Goal: Check status: Check status

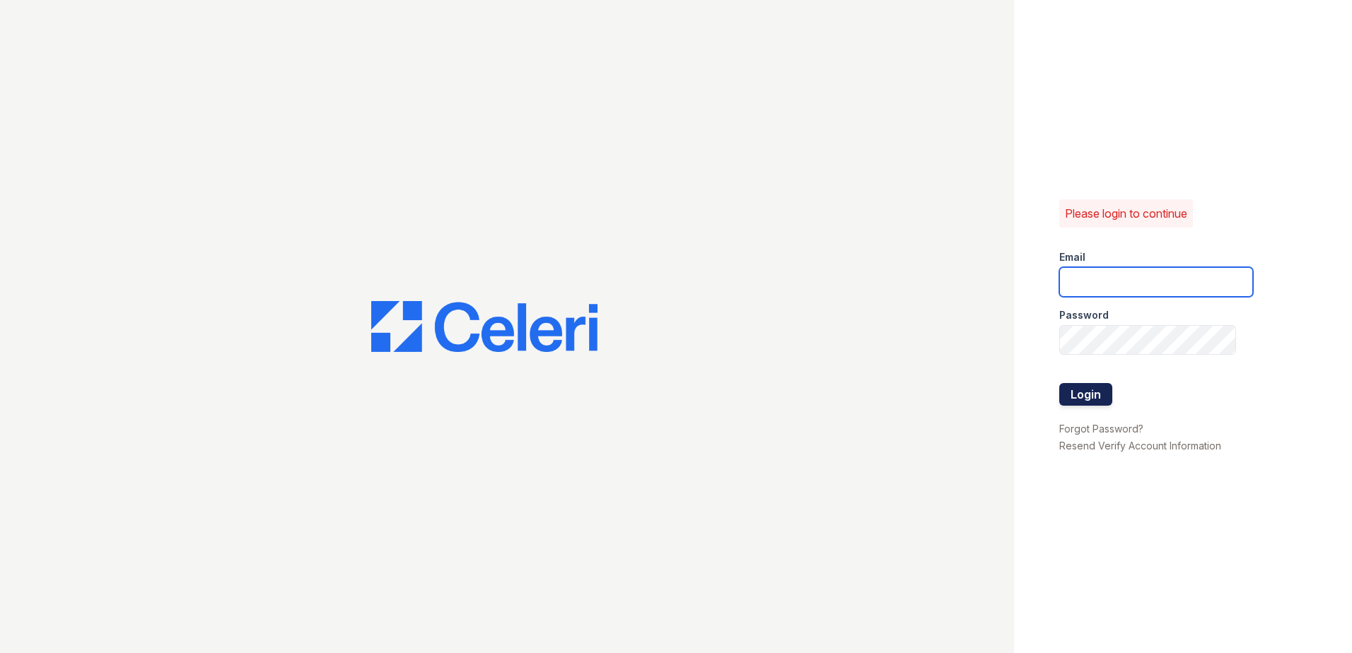
type input "arrivebrentwood@trinity-pm.com"
click at [1105, 402] on button "Login" at bounding box center [1085, 394] width 53 height 23
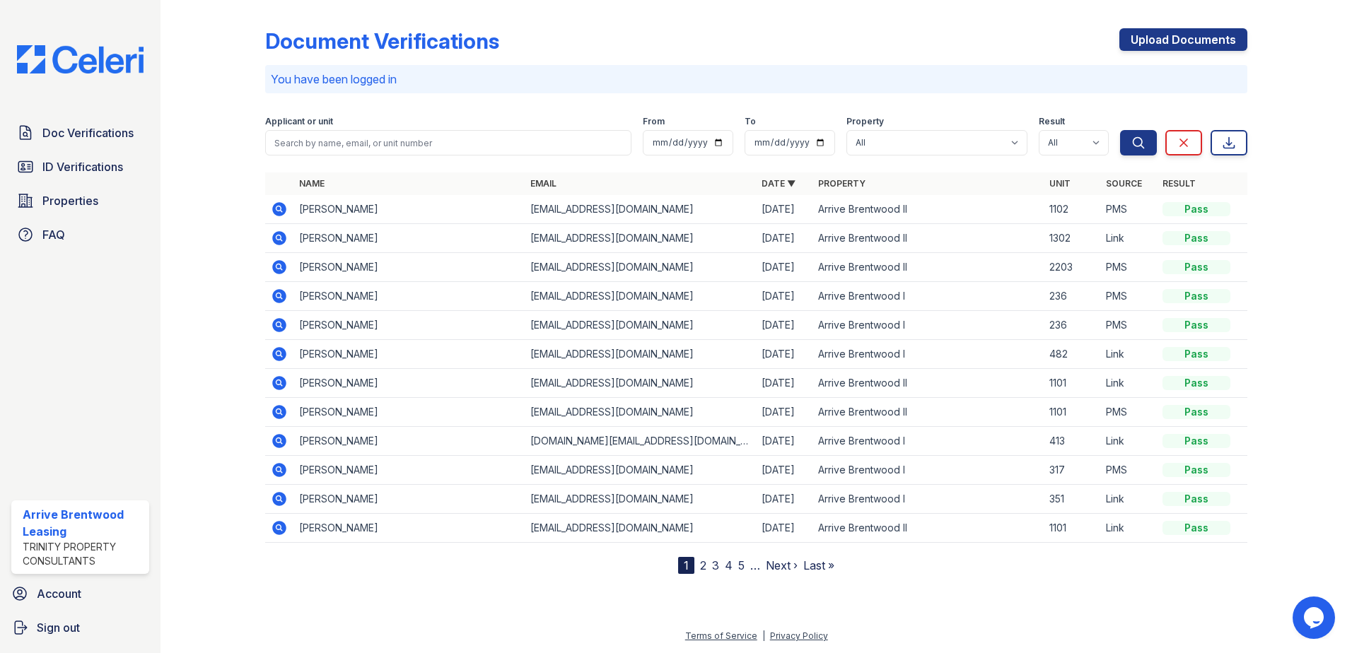
click at [275, 238] on icon at bounding box center [279, 238] width 14 height 14
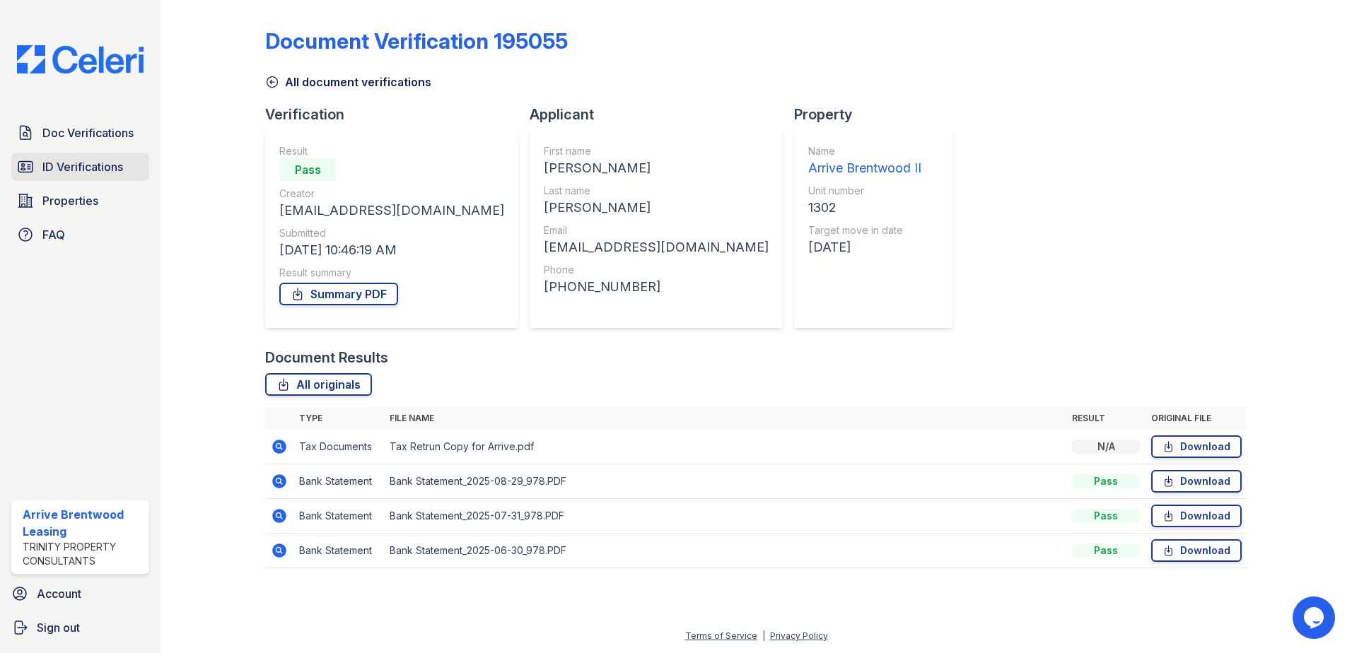
click at [47, 174] on span "ID Verifications" at bounding box center [82, 166] width 81 height 17
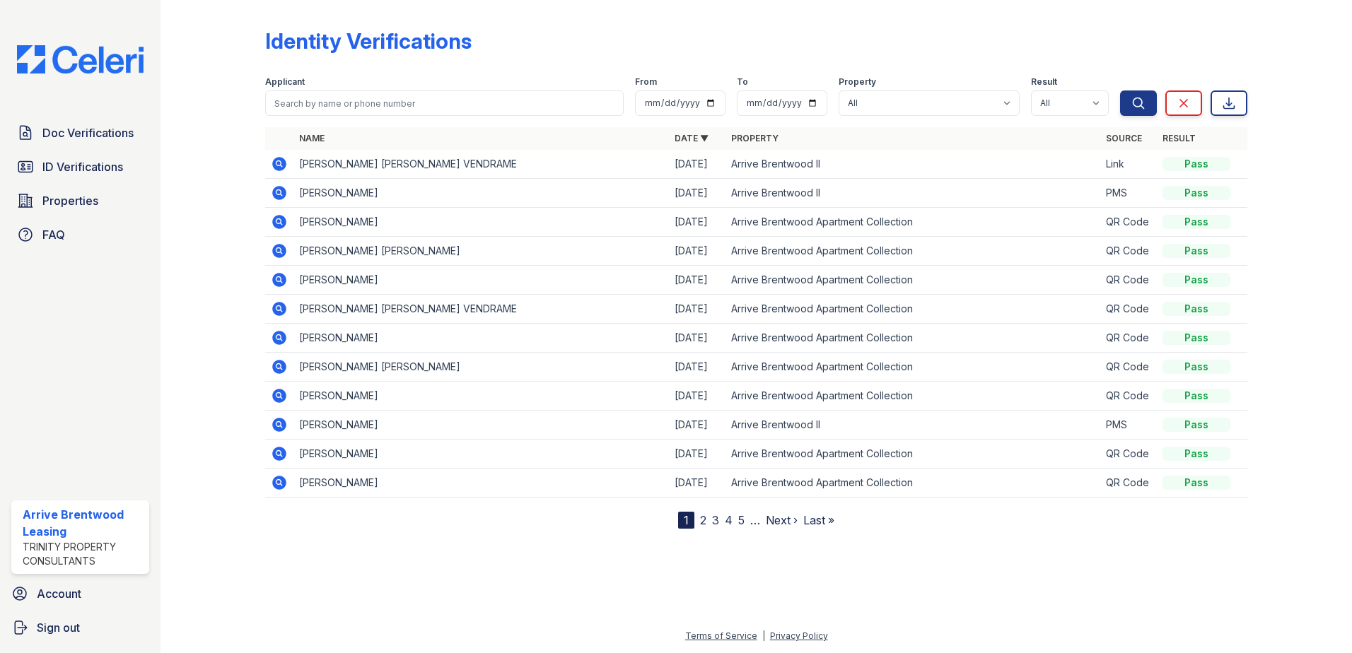
click at [280, 389] on icon at bounding box center [279, 395] width 17 height 17
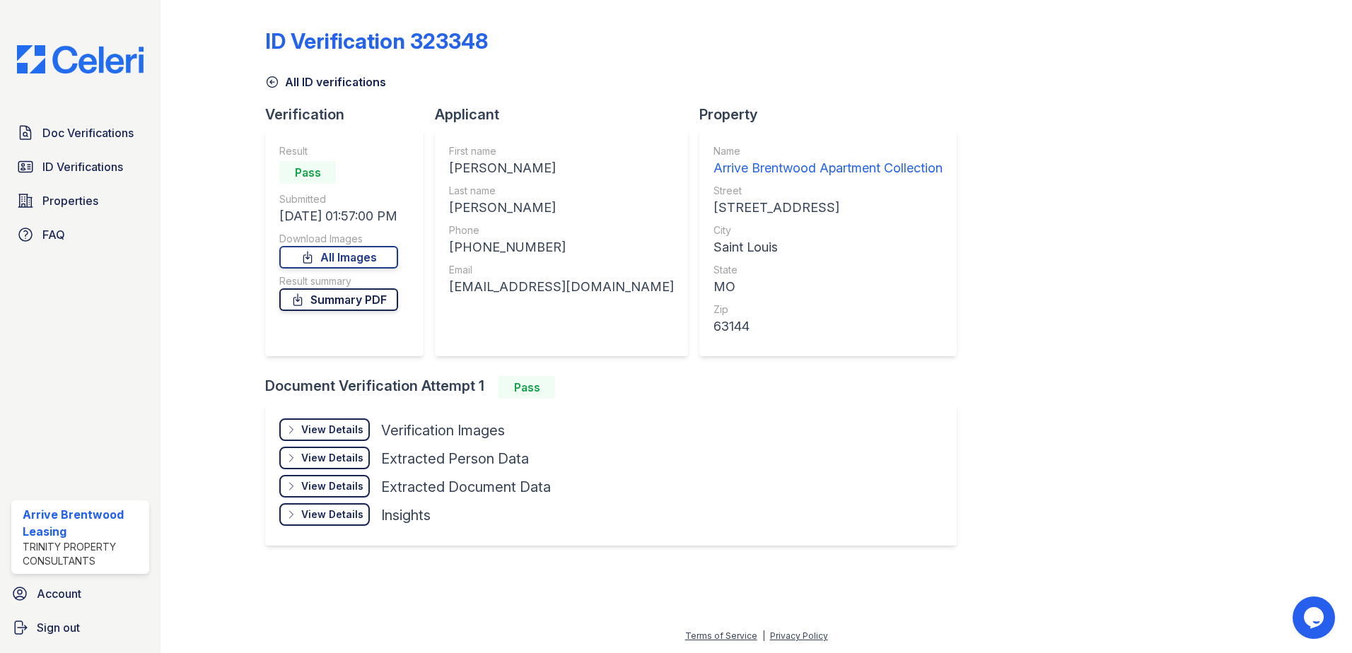
click at [332, 300] on link "Summary PDF" at bounding box center [338, 299] width 119 height 23
click at [79, 166] on span "ID Verifications" at bounding box center [82, 166] width 81 height 17
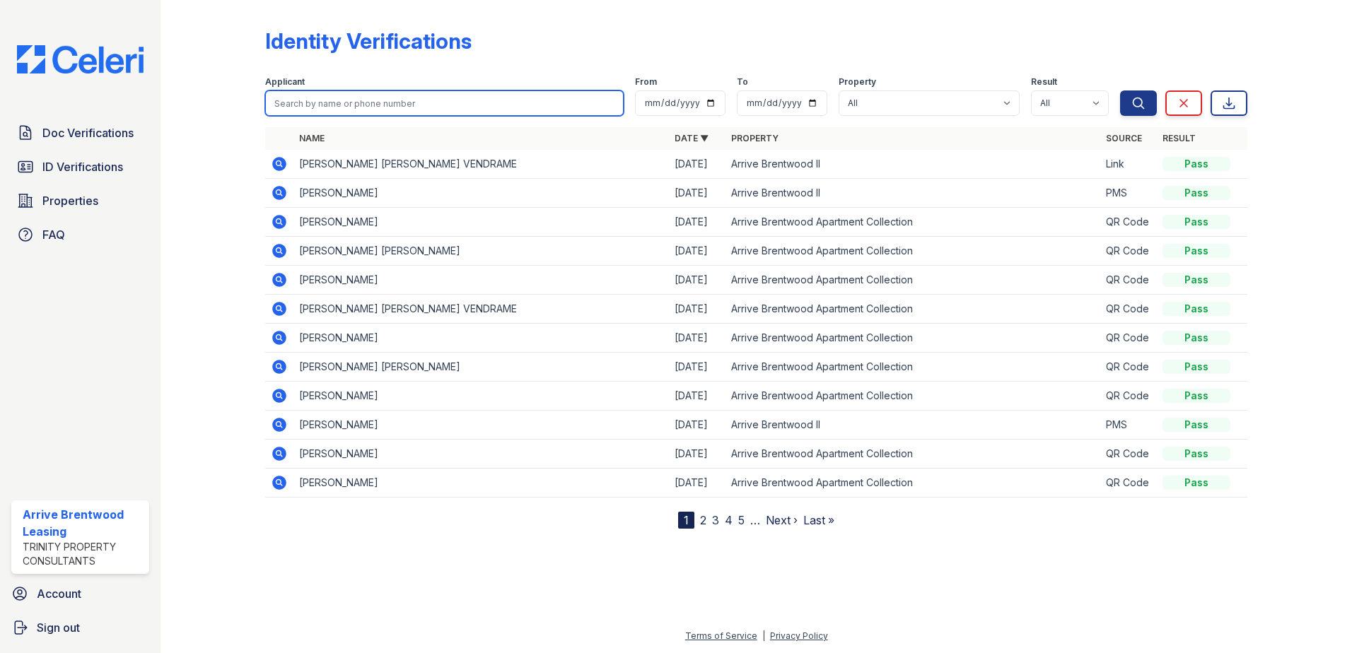
click at [412, 99] on input "search" at bounding box center [444, 103] width 359 height 25
type input "nancy"
click at [1120, 91] on button "Search" at bounding box center [1138, 103] width 37 height 25
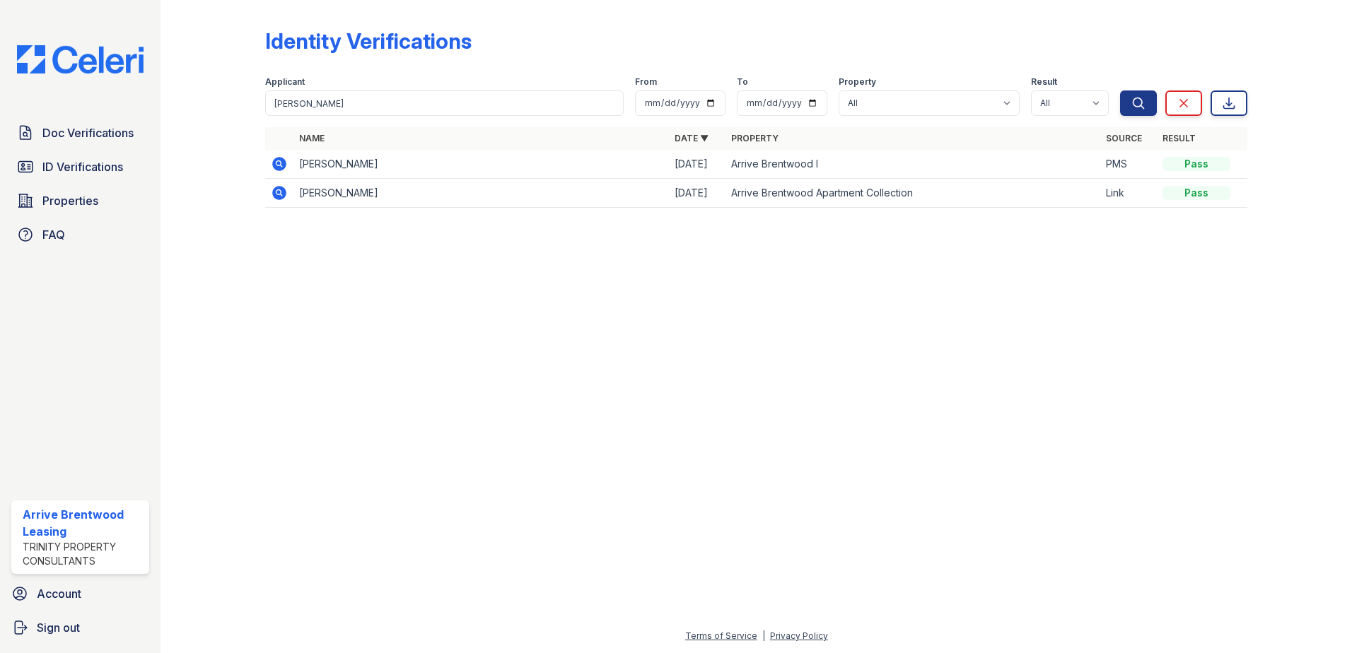
click at [278, 194] on icon at bounding box center [279, 193] width 17 height 17
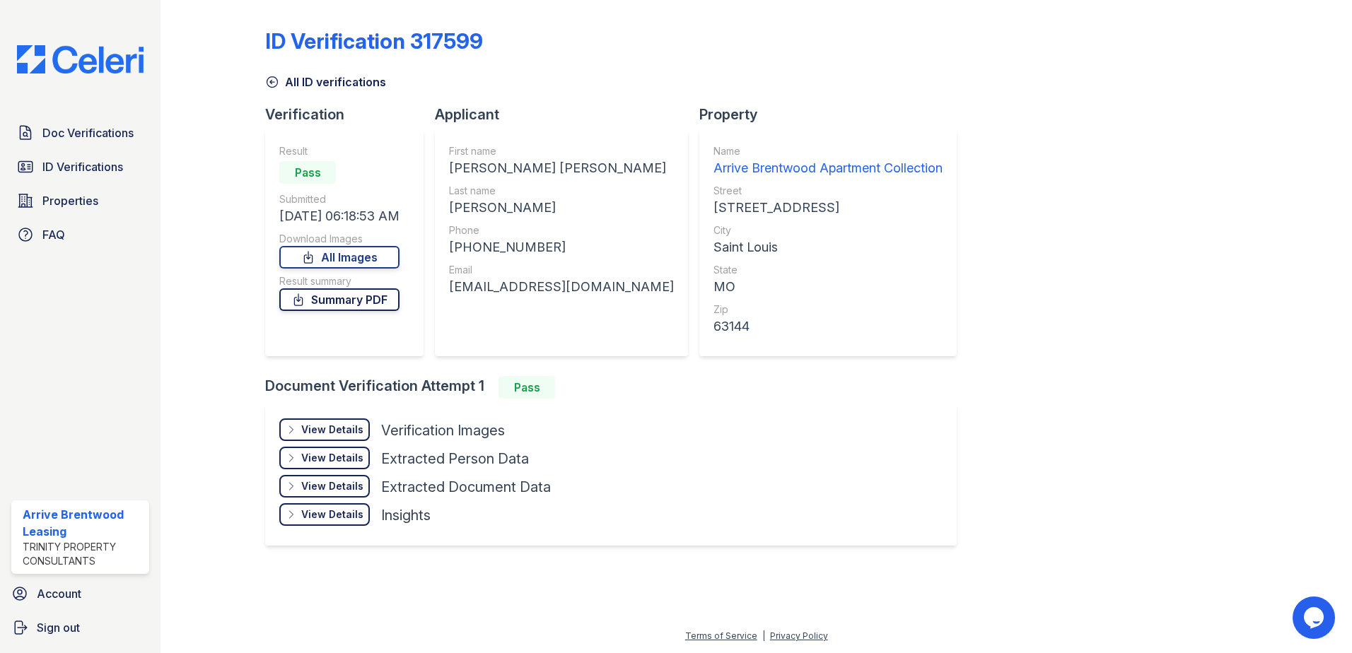
click at [341, 290] on link "Summary PDF" at bounding box center [339, 299] width 120 height 23
click at [98, 153] on link "ID Verifications" at bounding box center [80, 167] width 138 height 28
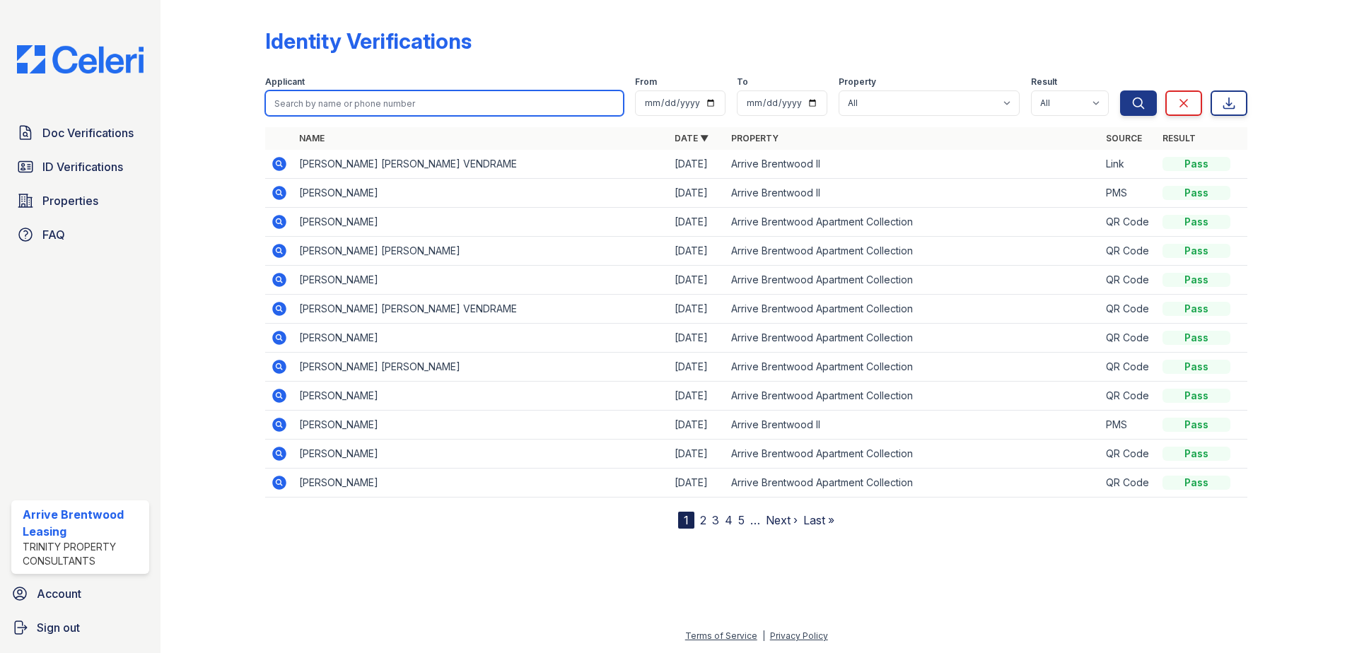
click at [392, 100] on input "search" at bounding box center [444, 103] width 359 height 25
type input "shequ"
click at [1120, 91] on button "Search" at bounding box center [1138, 103] width 37 height 25
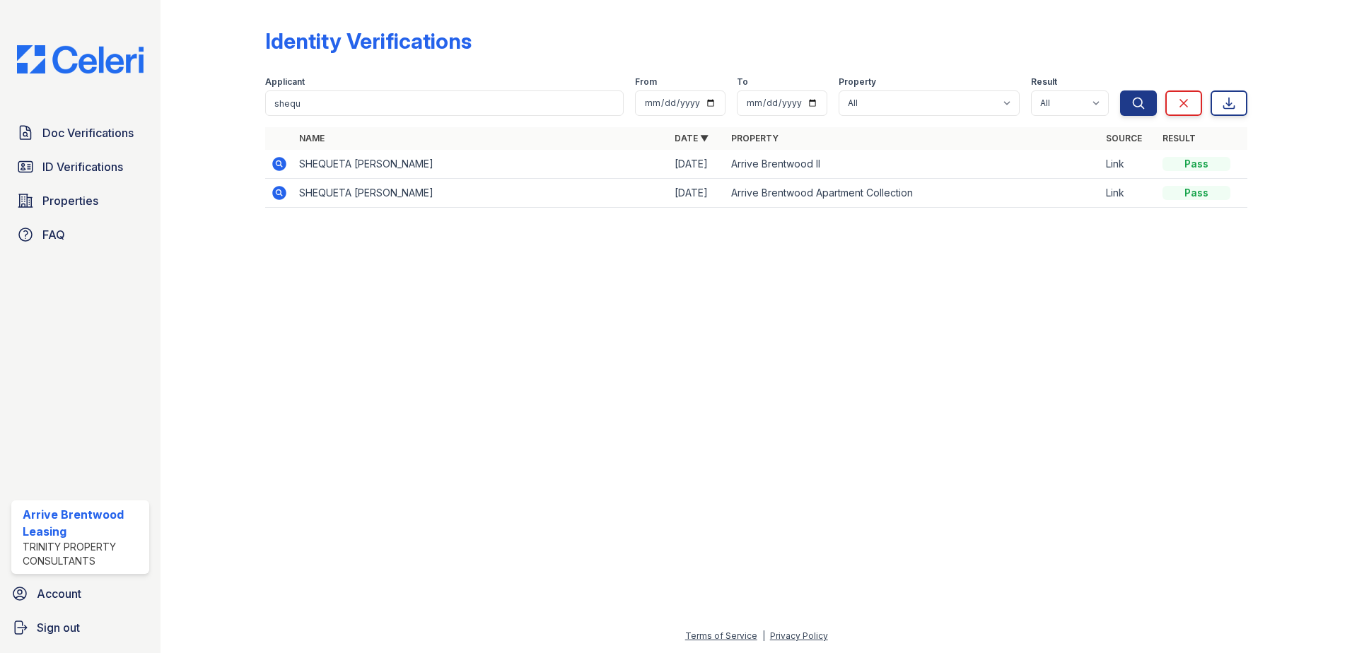
click at [279, 189] on icon at bounding box center [279, 193] width 17 height 17
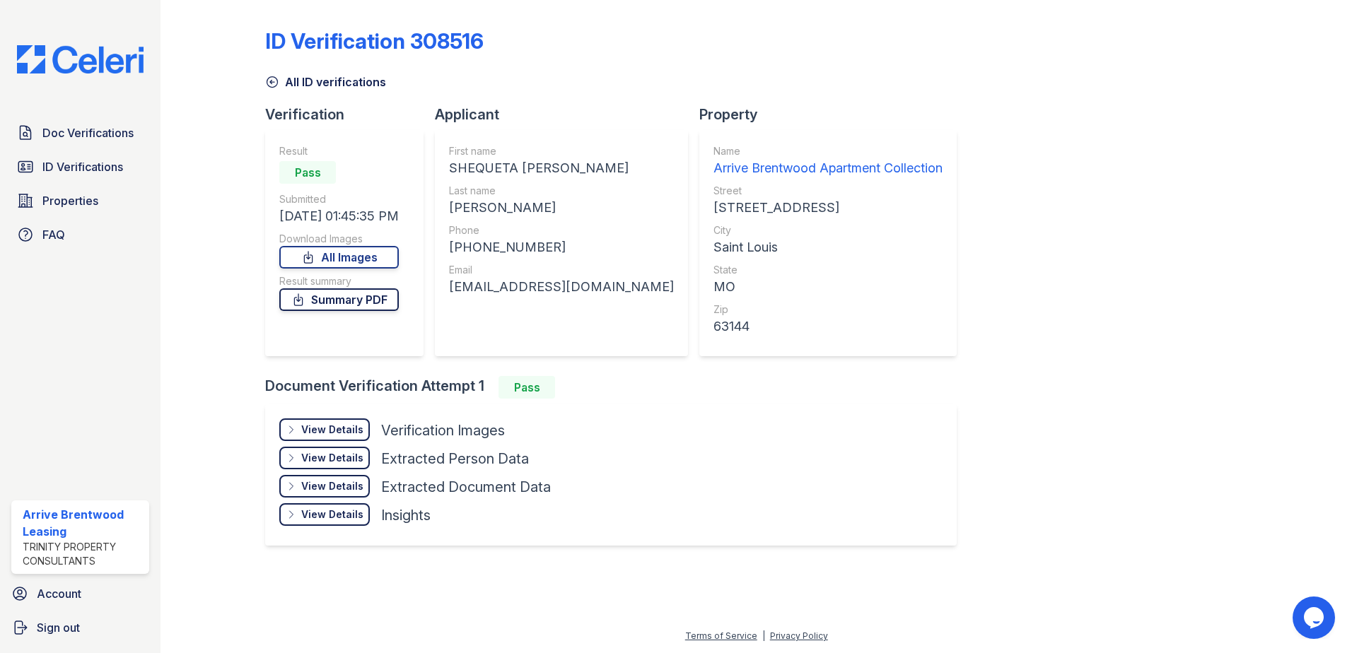
click at [364, 305] on link "Summary PDF" at bounding box center [339, 299] width 120 height 23
click at [58, 161] on span "ID Verifications" at bounding box center [82, 166] width 81 height 17
